Goal: Task Accomplishment & Management: Manage account settings

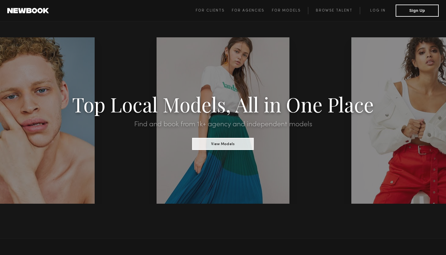
click at [287, 5] on span "For Clients For Agencies For Models Browse Talent Log in Sign Up" at bounding box center [317, 11] width 243 height 12
click at [286, 11] on span "For Models" at bounding box center [286, 11] width 29 height 4
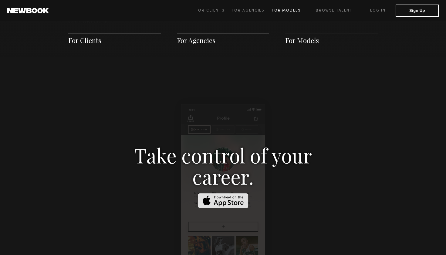
scroll to position [873, 0]
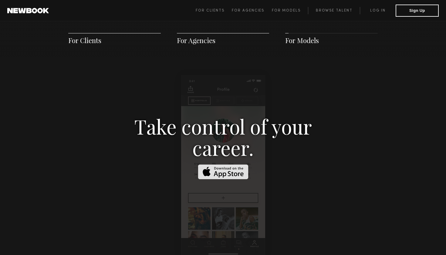
click at [298, 37] on span "For Models" at bounding box center [302, 40] width 34 height 9
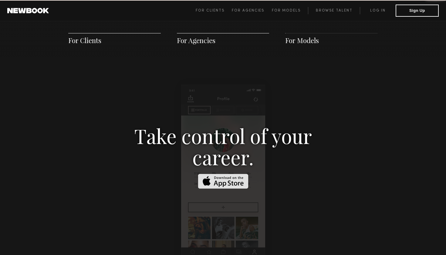
scroll to position [873, 0]
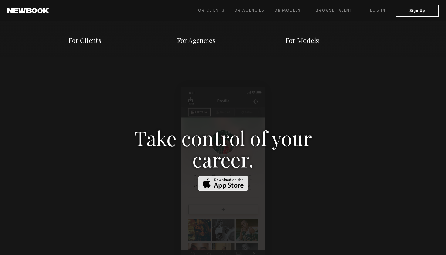
click at [299, 42] on span "For Models" at bounding box center [302, 40] width 34 height 9
click at [275, 49] on div "For Clients For Agencies For Models" at bounding box center [223, 39] width 446 height 37
click at [378, 12] on link "Log in" at bounding box center [378, 10] width 36 height 7
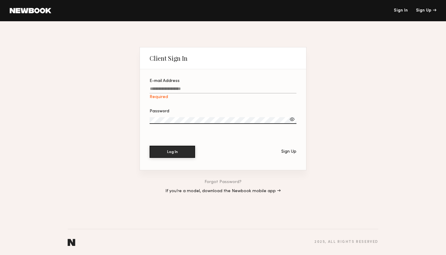
type input "**********"
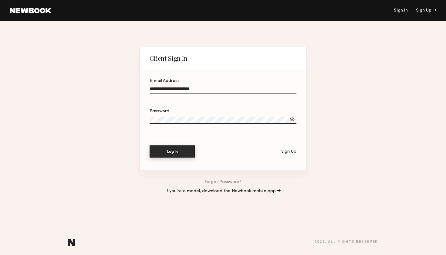
click at [160, 157] on button "Log In" at bounding box center [173, 151] width 46 height 12
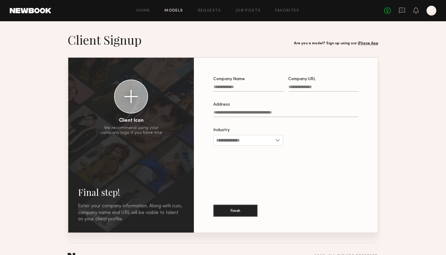
click at [179, 10] on link "Models" at bounding box center [173, 11] width 19 height 4
click at [438, 13] on header "Home Models Requests Job Posts Favorites Sign Out No fees up to $5,000 G" at bounding box center [223, 10] width 446 height 21
click at [433, 11] on div at bounding box center [432, 11] width 10 height 10
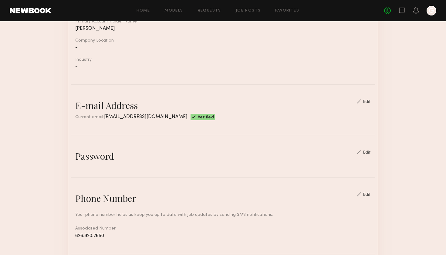
scroll to position [75, 0]
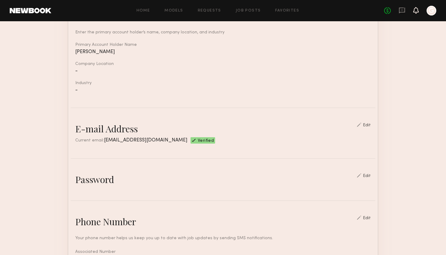
click at [415, 12] on icon at bounding box center [416, 10] width 5 height 4
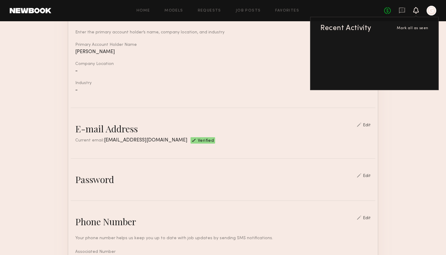
click at [409, 13] on div "No fees up to $5,000 Recent Activity [PERSON_NAME] all as seen G" at bounding box center [410, 11] width 52 height 10
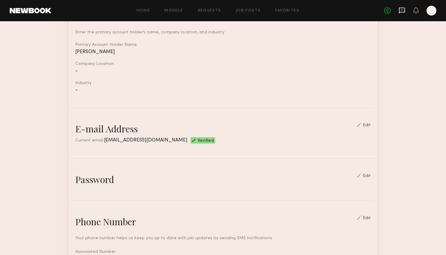
click at [403, 10] on icon at bounding box center [402, 10] width 7 height 7
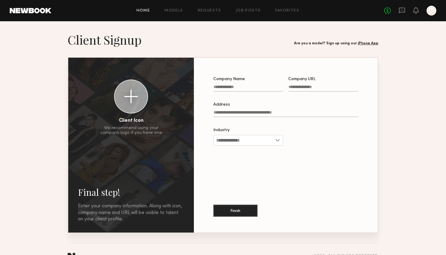
click at [150, 11] on link "Home" at bounding box center [144, 11] width 14 height 4
